Goal: Entertainment & Leisure: Consume media (video, audio)

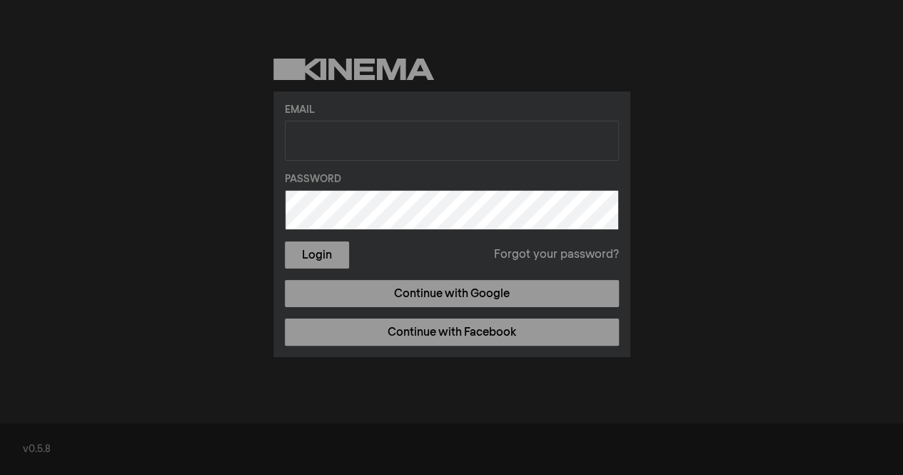
click at [465, 295] on link "Continue with Google" at bounding box center [452, 293] width 334 height 27
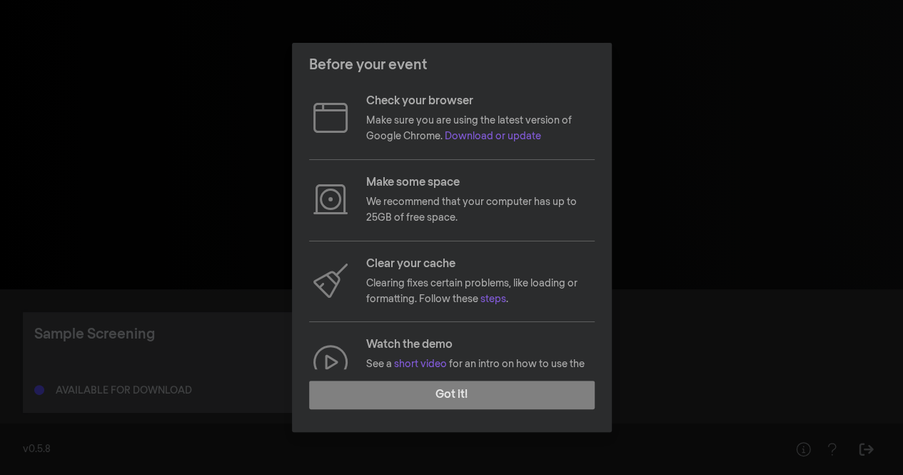
click at [438, 393] on button "Got it!" at bounding box center [452, 395] width 286 height 29
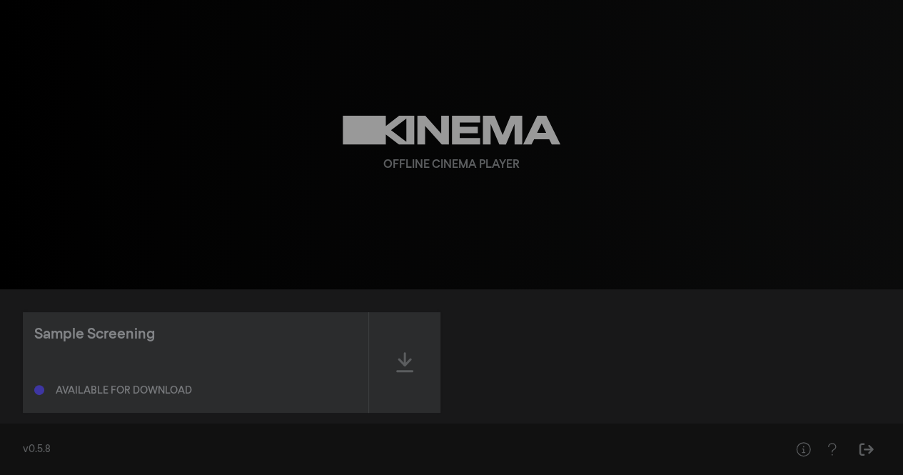
scroll to position [21, 0]
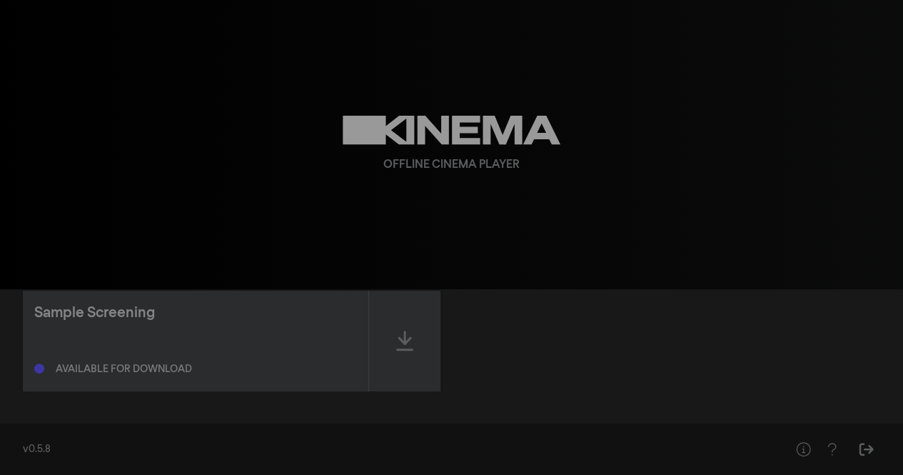
click at [410, 323] on div at bounding box center [404, 341] width 71 height 101
click at [378, 327] on div at bounding box center [404, 341] width 71 height 101
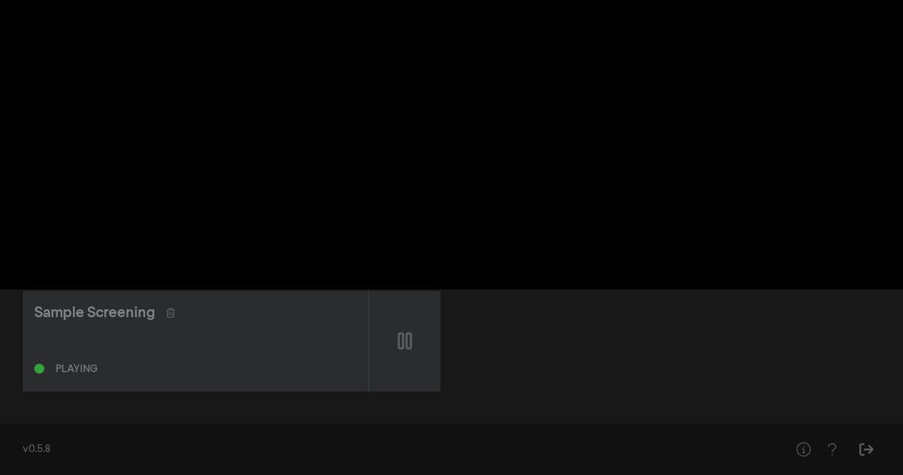
scroll to position [0, 0]
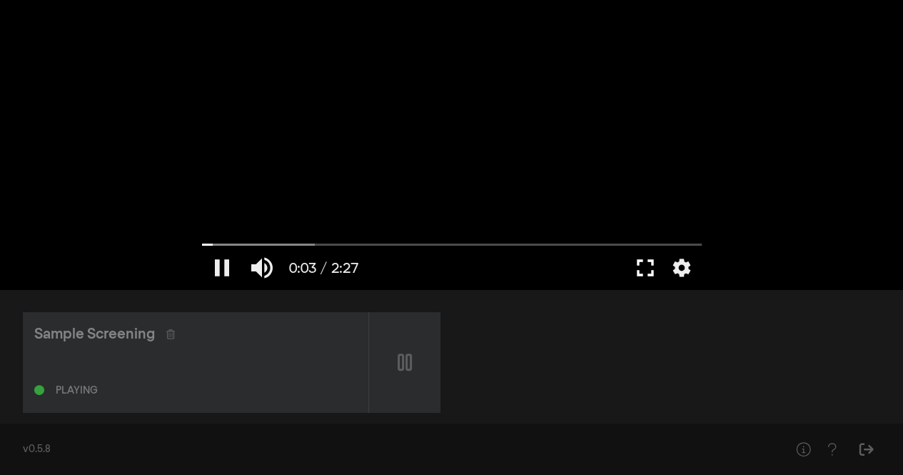
click at [651, 266] on button "fullscreen" at bounding box center [645, 267] width 40 height 43
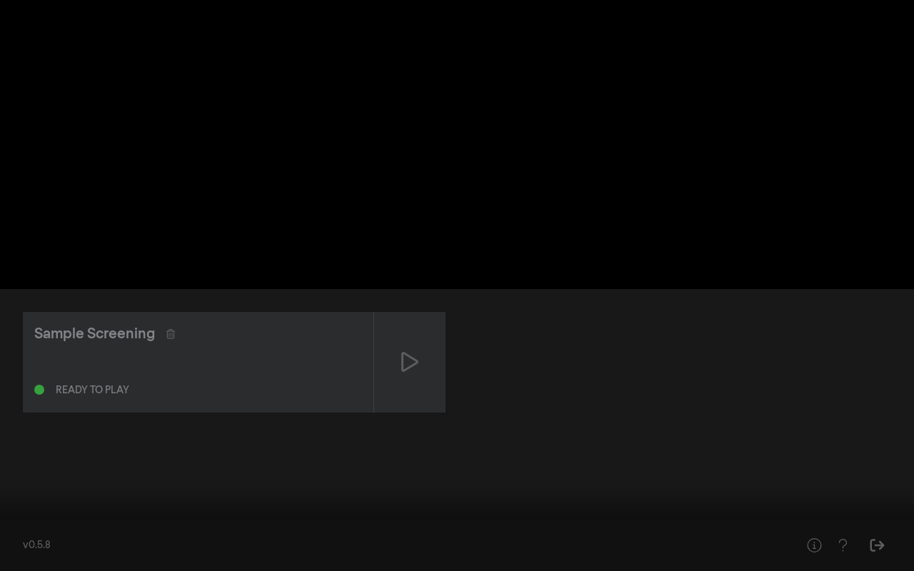
drag, startPoint x: 151, startPoint y: 528, endPoint x: 439, endPoint y: 533, distance: 287.7
click at [439, 474] on input "Cerca" at bounding box center [457, 527] width 900 height 9
drag, startPoint x: 437, startPoint y: 527, endPoint x: 810, endPoint y: 515, distance: 372.8
click at [810, 474] on input "Cerca" at bounding box center [457, 527] width 900 height 9
drag, startPoint x: 825, startPoint y: 523, endPoint x: 892, endPoint y: 515, distance: 68.3
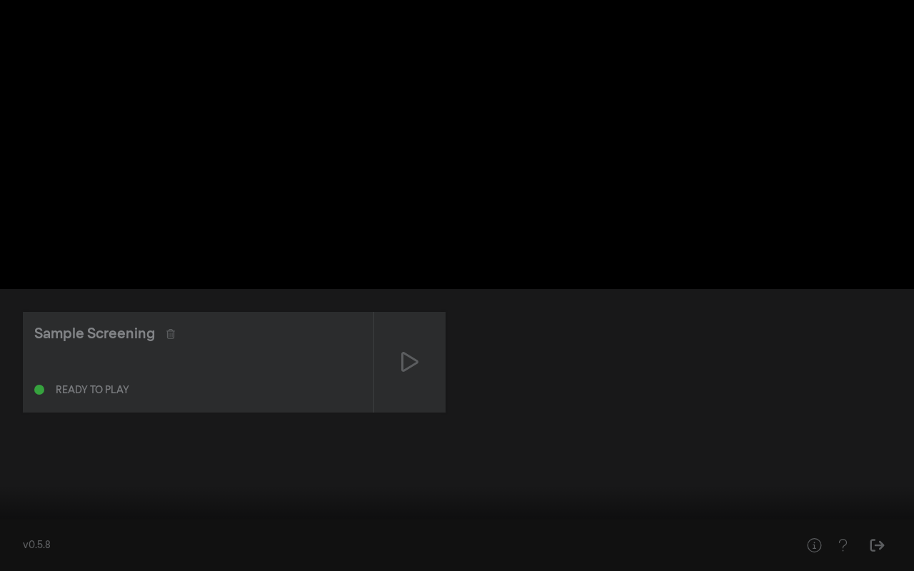
click at [892, 474] on input "Cerca" at bounding box center [457, 527] width 900 height 9
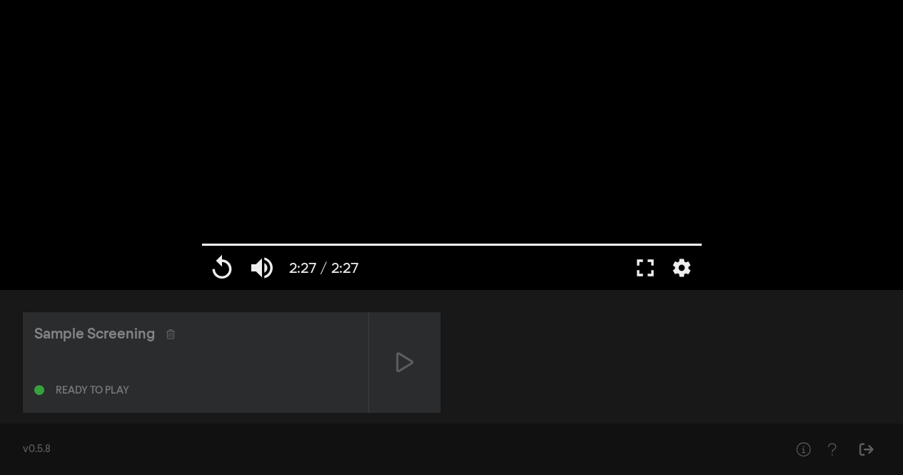
scroll to position [21, 0]
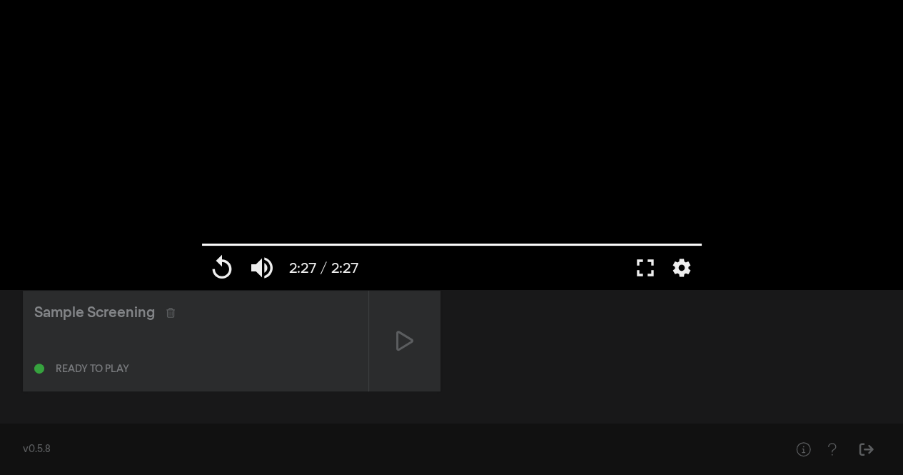
click at [408, 350] on icon at bounding box center [404, 340] width 17 height 23
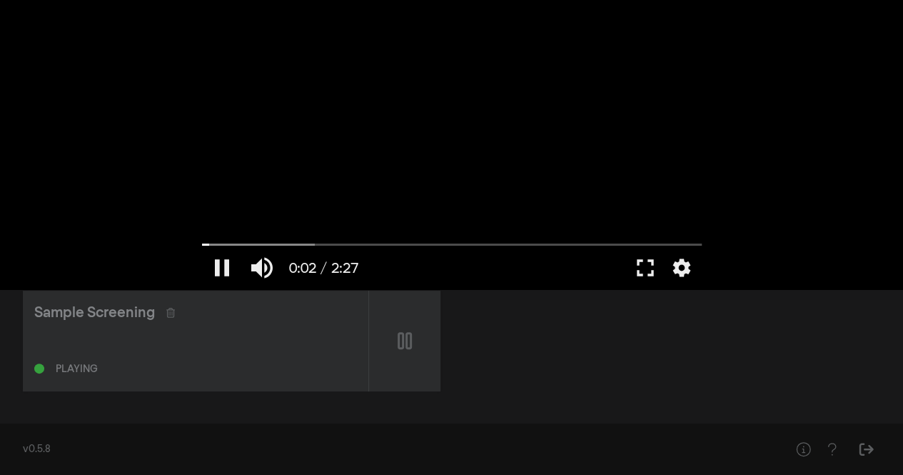
click at [348, 153] on div at bounding box center [452, 144] width 514 height 289
type input "2.40335"
click at [112, 312] on div "Sample Screening" at bounding box center [94, 312] width 121 height 21
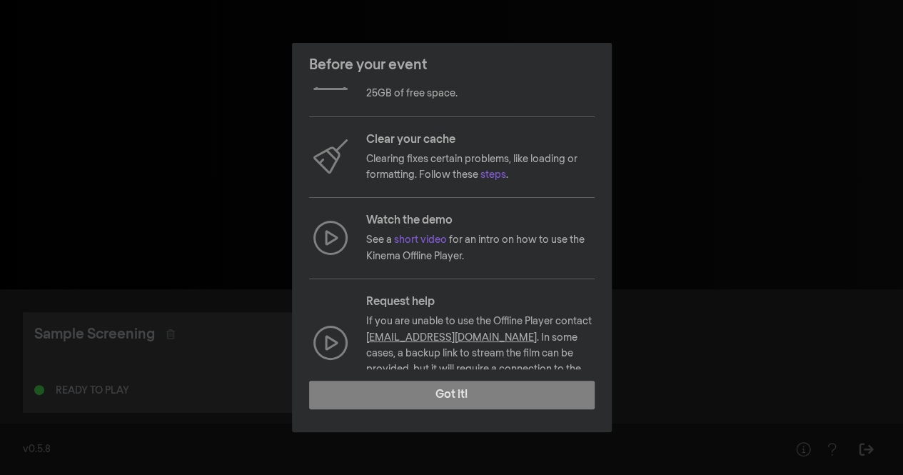
scroll to position [153, 0]
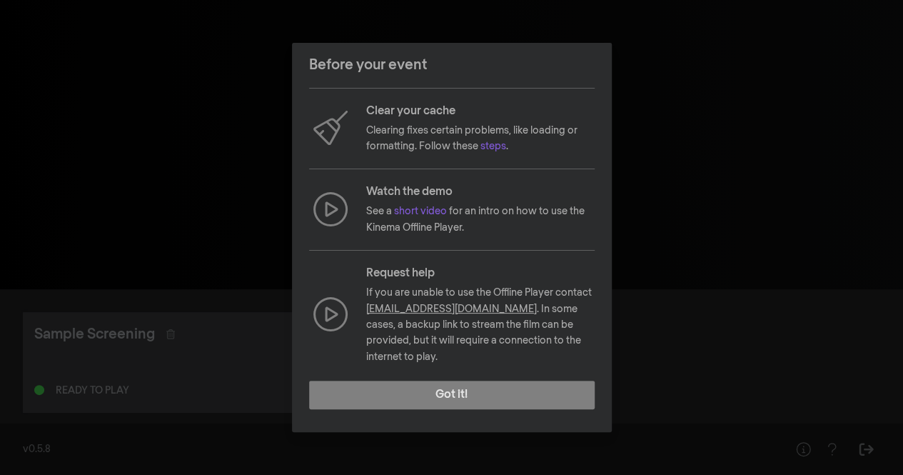
click at [485, 393] on button "Got it!" at bounding box center [452, 395] width 286 height 29
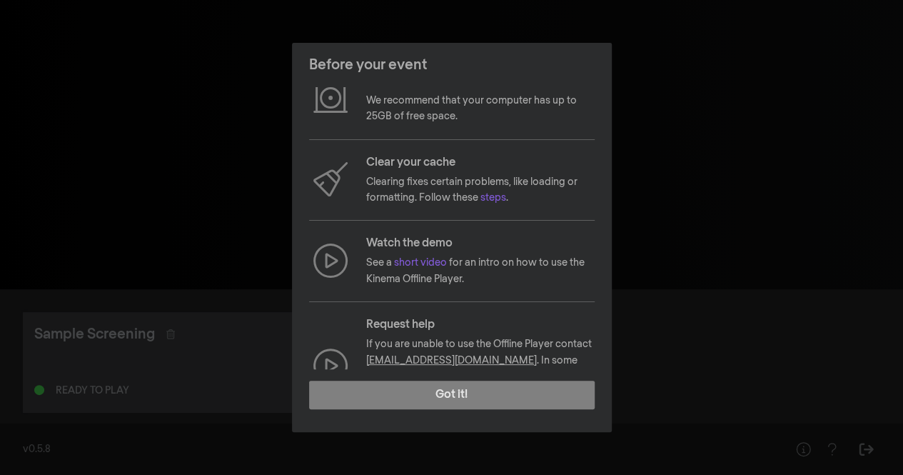
scroll to position [153, 0]
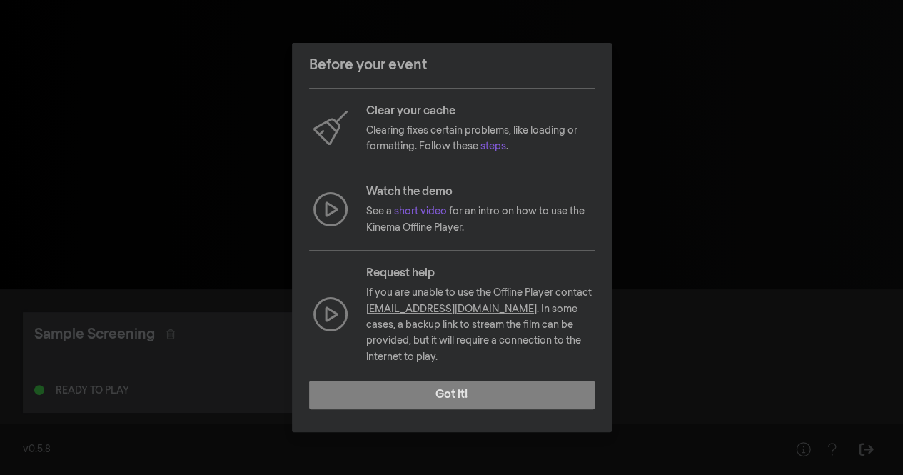
click at [425, 210] on link "short video" at bounding box center [420, 211] width 53 height 10
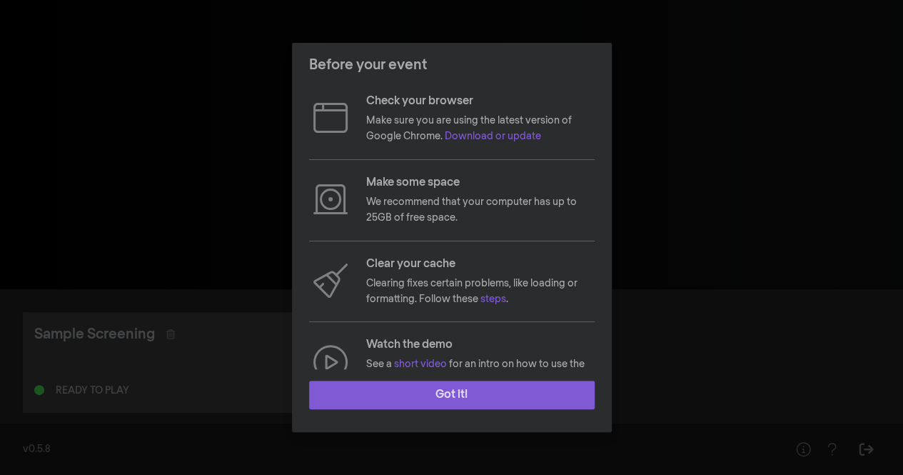
click at [456, 395] on button "Got it!" at bounding box center [452, 395] width 286 height 29
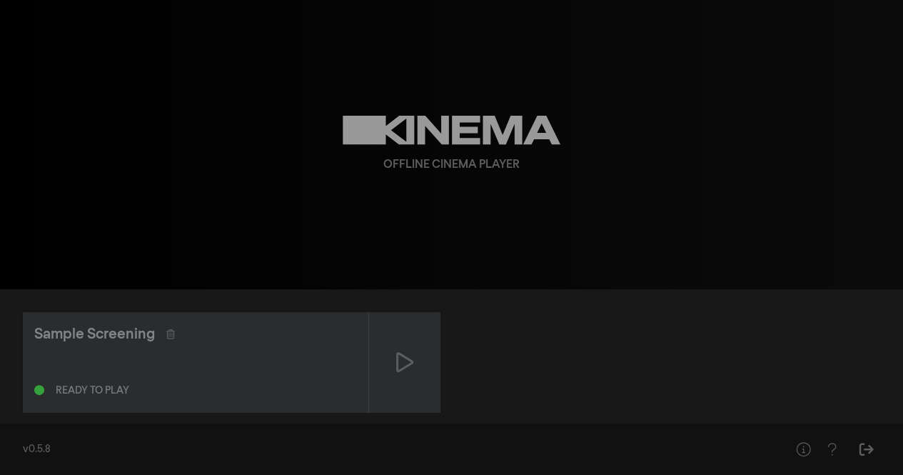
scroll to position [21, 0]
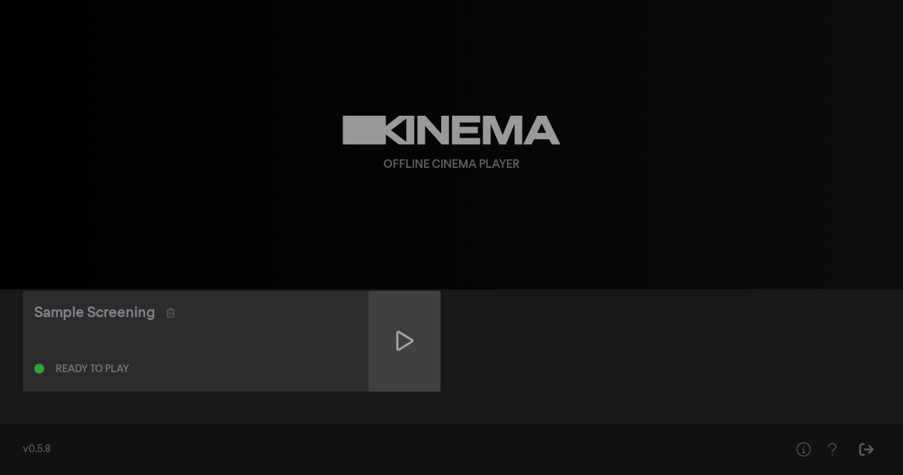
click at [429, 338] on div at bounding box center [404, 341] width 71 height 101
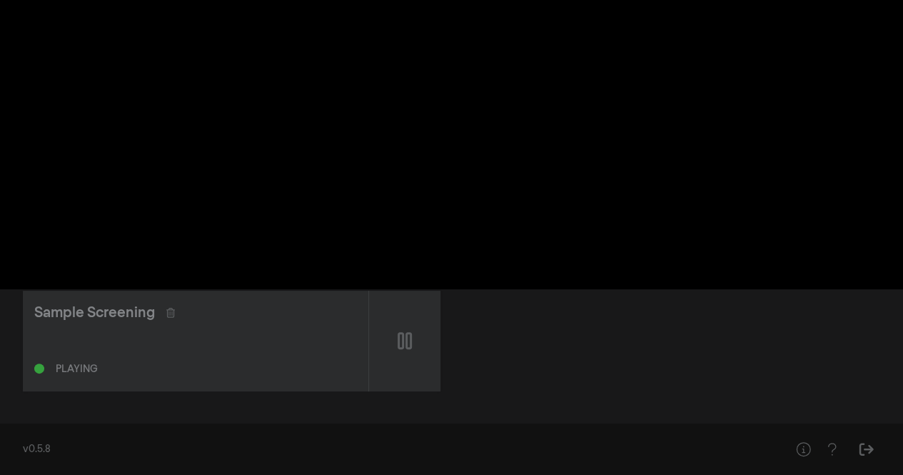
scroll to position [0, 0]
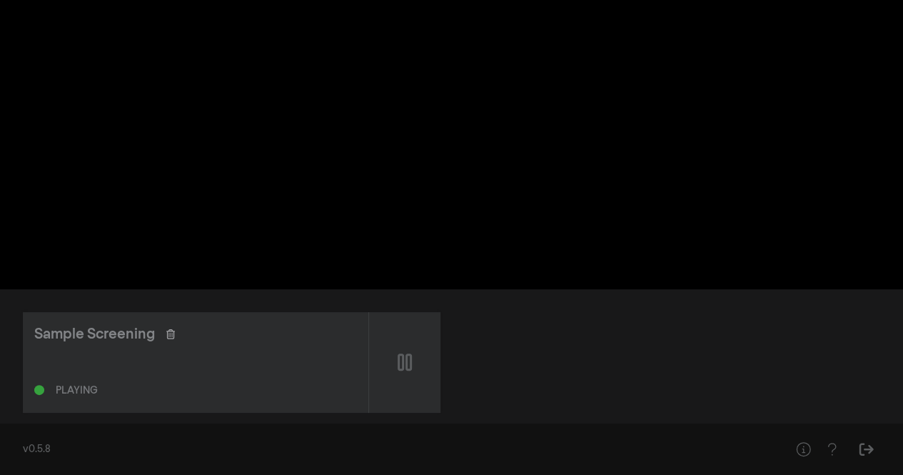
click at [171, 337] on icon at bounding box center [170, 334] width 9 height 10
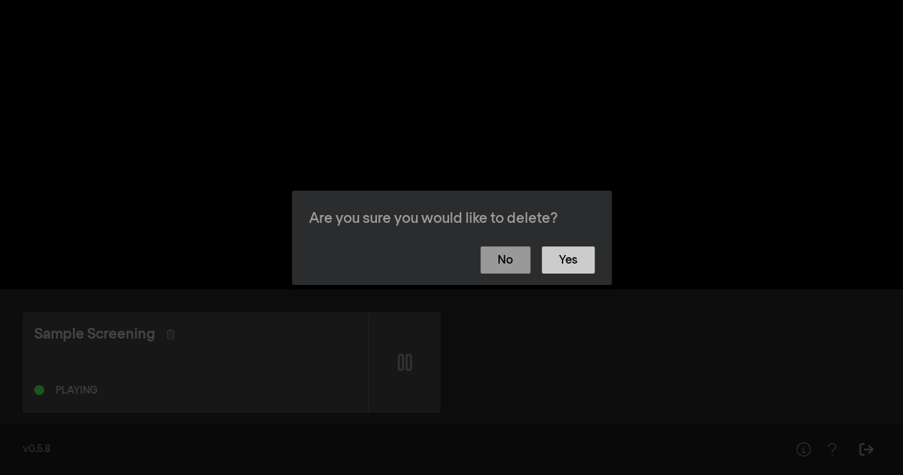
click at [580, 249] on button "Yes" at bounding box center [568, 259] width 53 height 27
type input "8.952223"
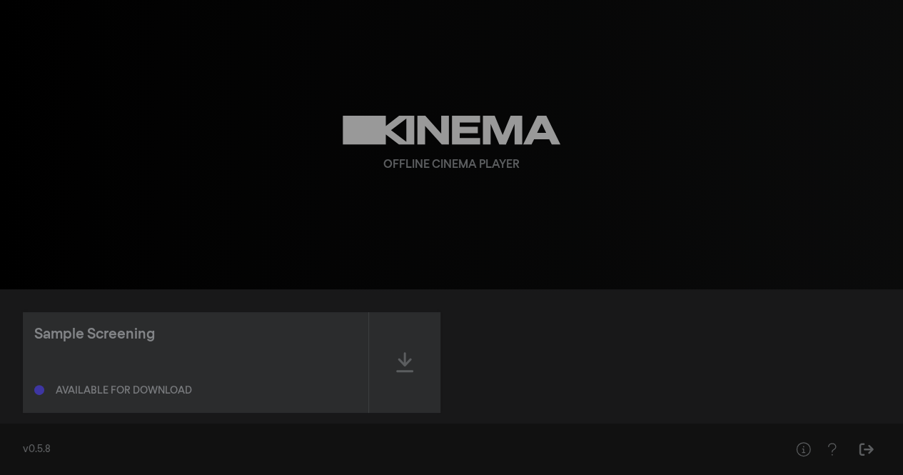
scroll to position [21, 0]
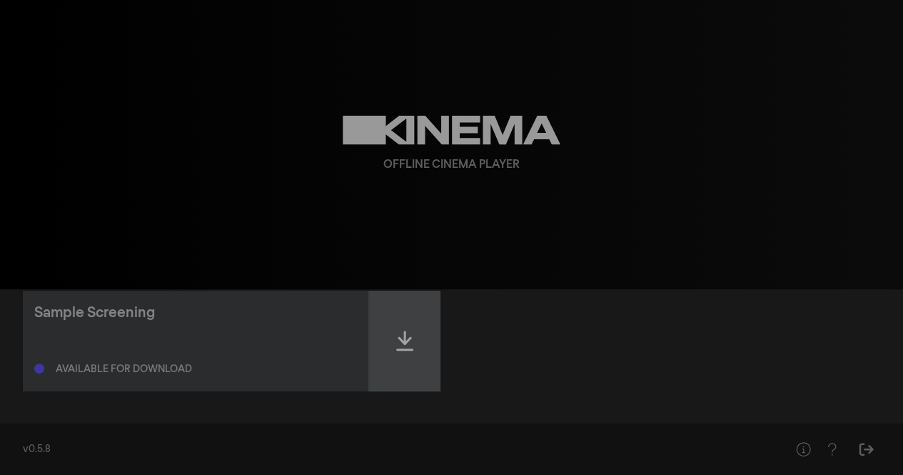
click at [429, 333] on div at bounding box center [404, 341] width 71 height 101
